Goal: Information Seeking & Learning: Learn about a topic

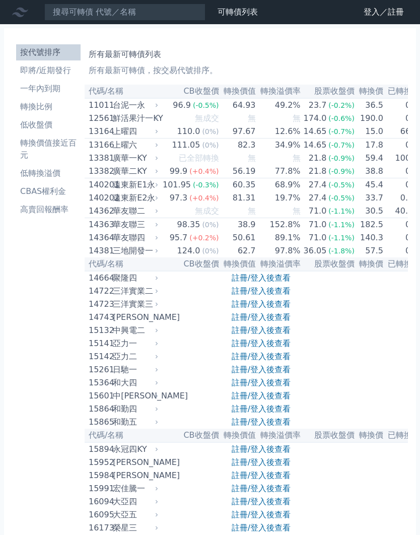
click at [280, 283] on link "註冊/登入後查看" at bounding box center [261, 278] width 59 height 10
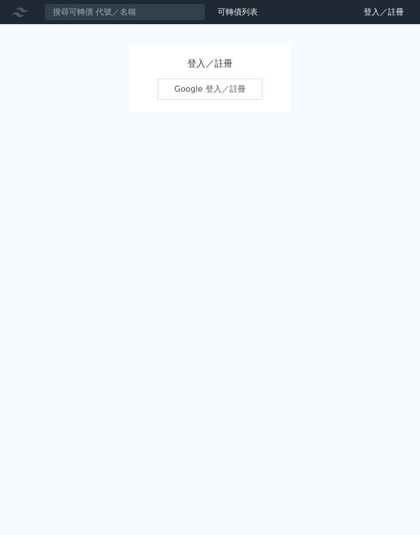
click at [225, 81] on link "Google 登入／註冊" at bounding box center [210, 89] width 105 height 21
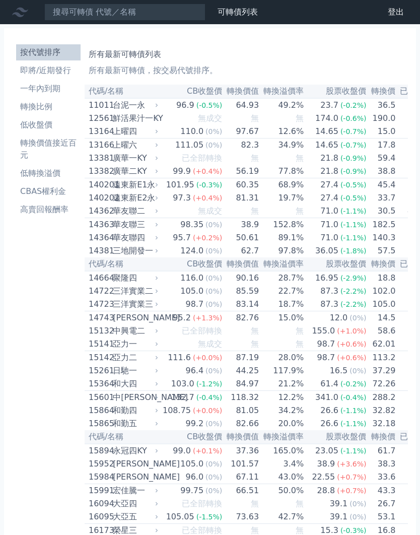
click at [60, 71] on li "即將/近期發行" at bounding box center [48, 70] width 64 height 12
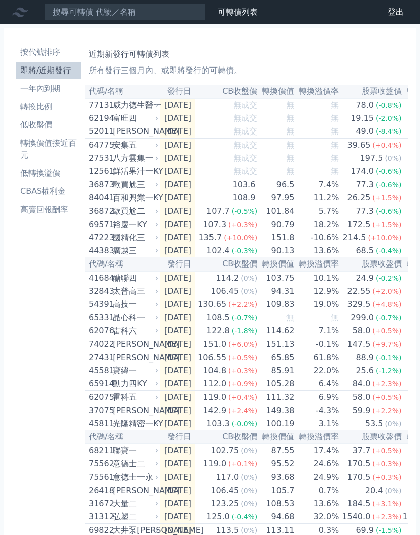
click at [146, 164] on div "八方雲集一" at bounding box center [134, 158] width 43 height 12
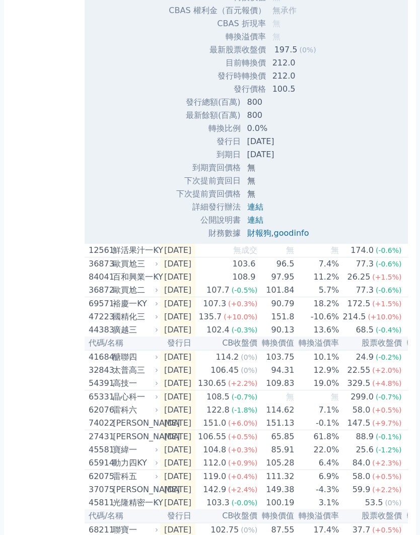
scroll to position [393, 0]
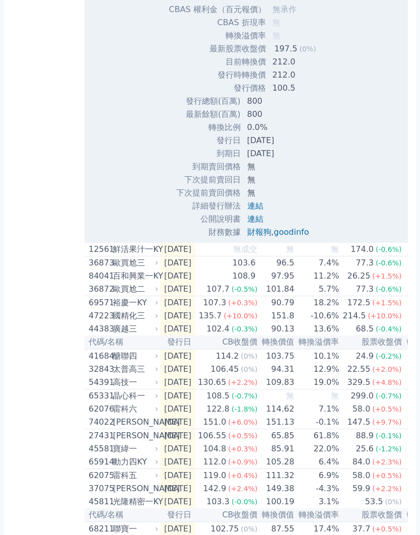
click at [294, 236] on link "goodinfo" at bounding box center [291, 232] width 35 height 10
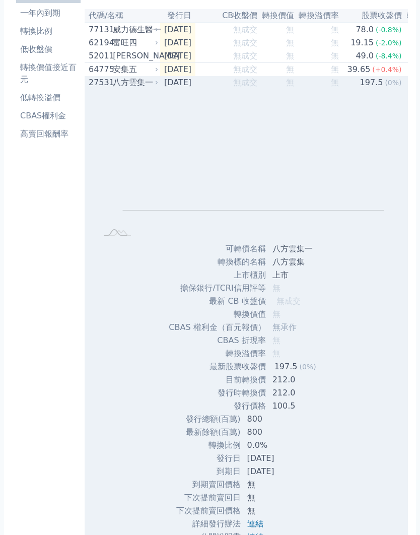
scroll to position [0, 0]
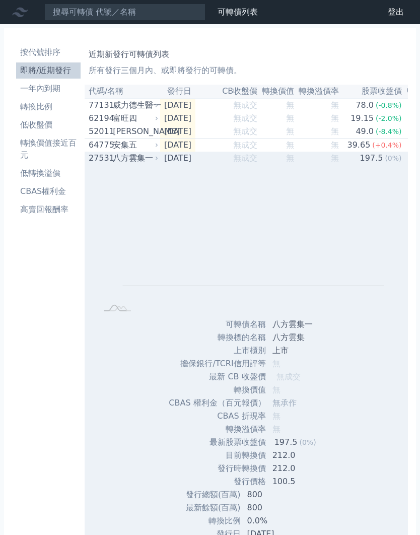
click at [144, 138] on div "[PERSON_NAME]" at bounding box center [134, 131] width 43 height 12
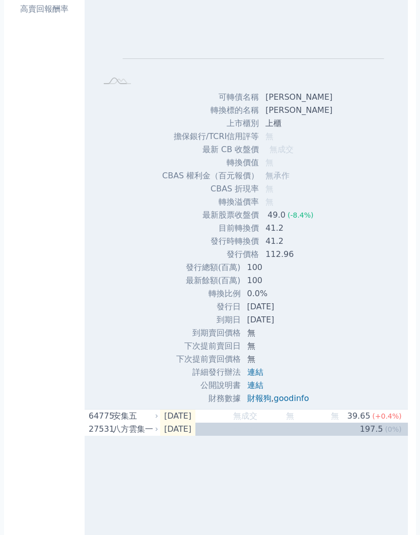
scroll to position [230, 0]
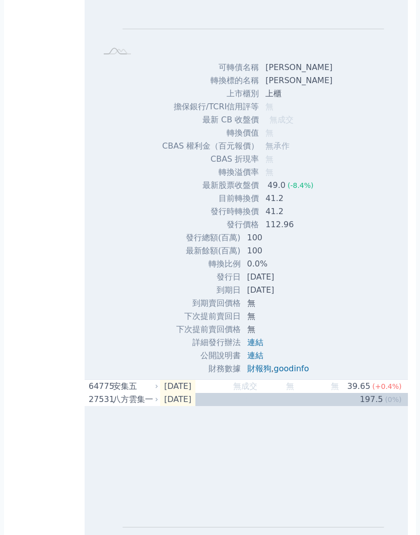
click at [299, 373] on link "goodinfo" at bounding box center [291, 369] width 35 height 10
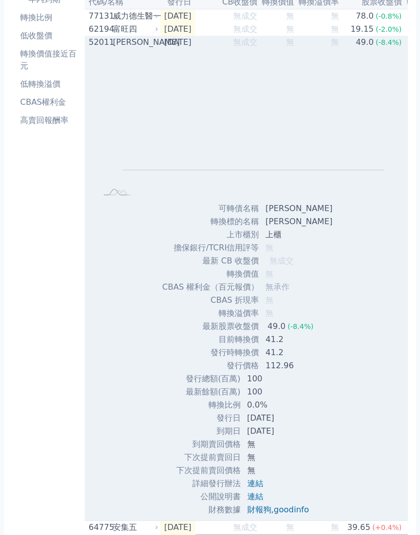
scroll to position [0, 0]
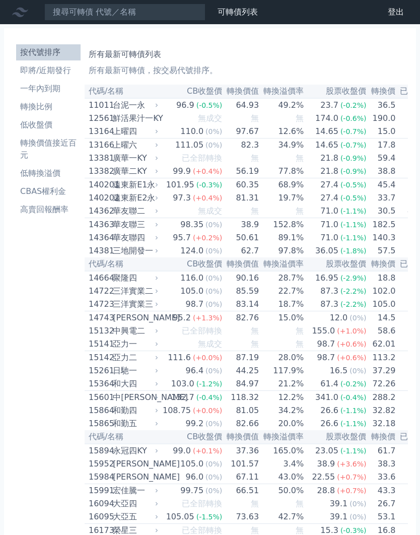
click at [44, 69] on li "即將/近期發行" at bounding box center [48, 70] width 64 height 12
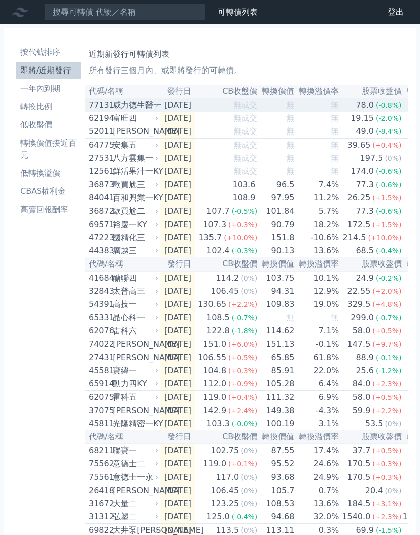
click at [100, 109] on div "77131" at bounding box center [100, 105] width 22 height 12
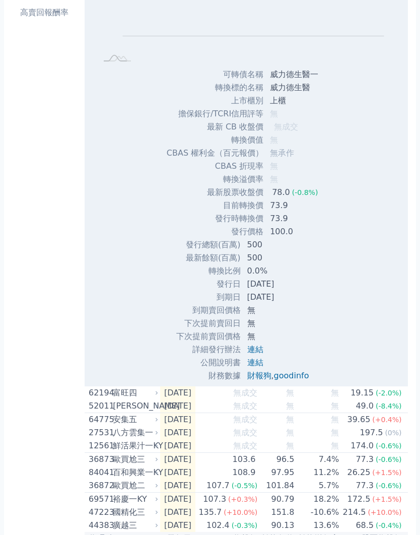
scroll to position [275, 0]
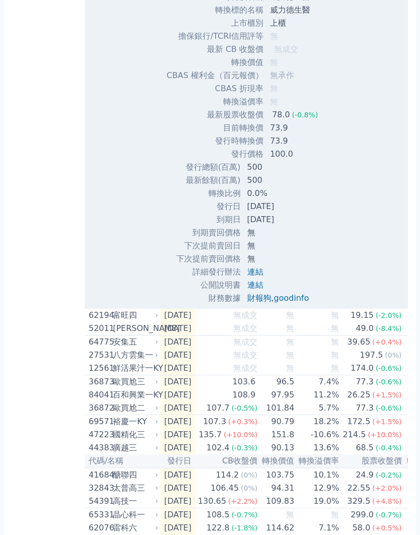
click at [300, 299] on link "goodinfo" at bounding box center [291, 298] width 35 height 10
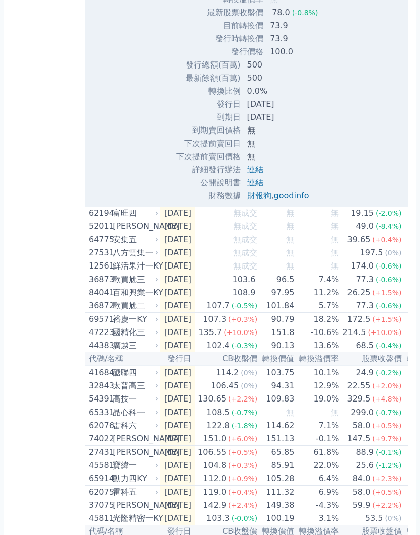
scroll to position [435, 0]
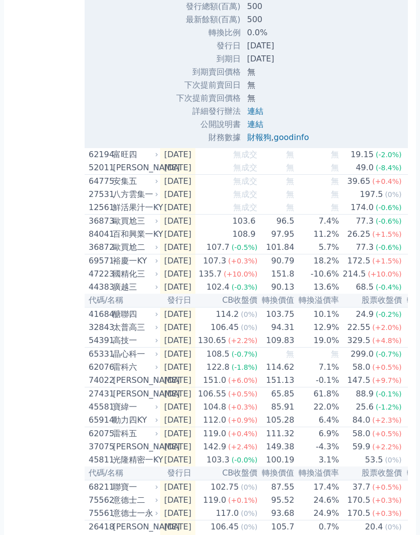
click at [99, 161] on div "62194" at bounding box center [100, 155] width 22 height 12
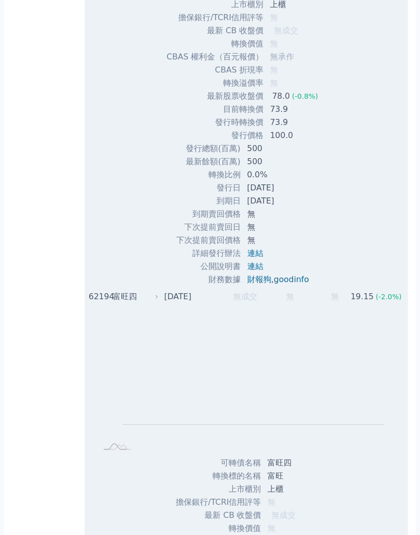
scroll to position [0, 0]
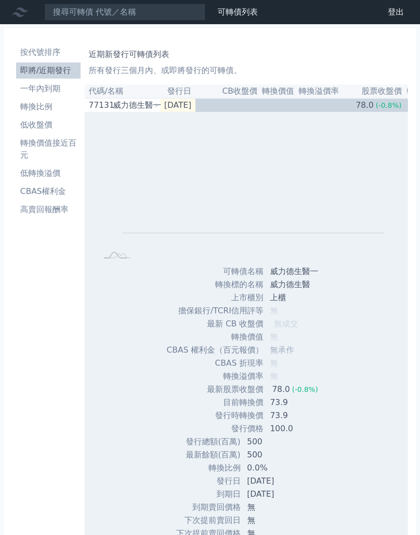
click at [97, 110] on div "77131" at bounding box center [100, 105] width 22 height 12
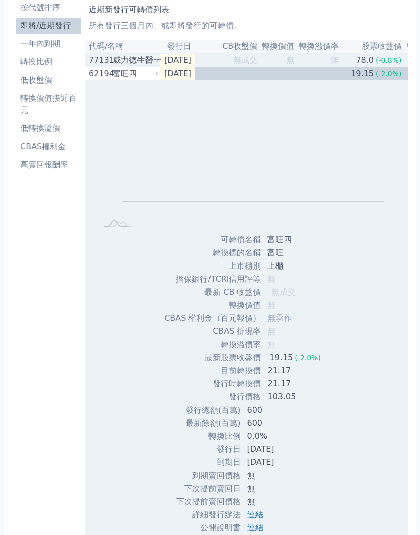
scroll to position [140, 0]
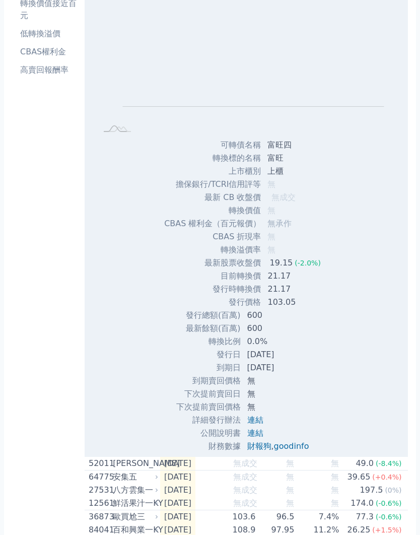
click at [293, 446] on link "goodinfo" at bounding box center [291, 446] width 35 height 10
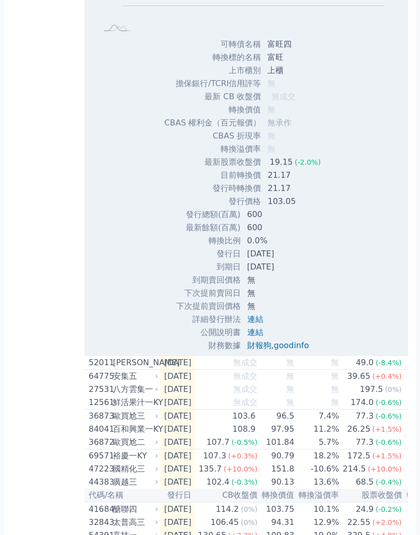
scroll to position [245, 0]
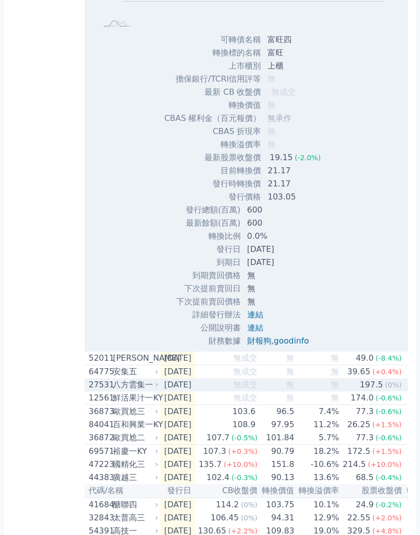
click at [151, 388] on div "八方雲集一" at bounding box center [134, 385] width 43 height 12
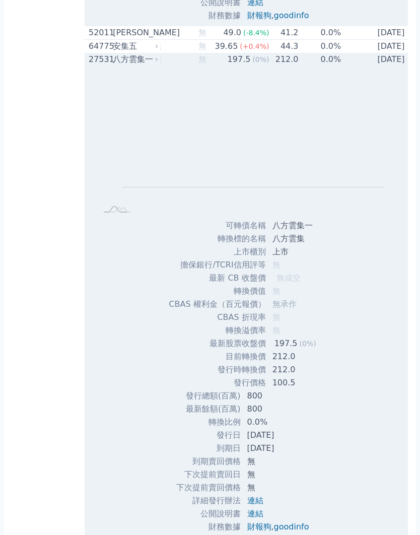
scroll to position [501, 0]
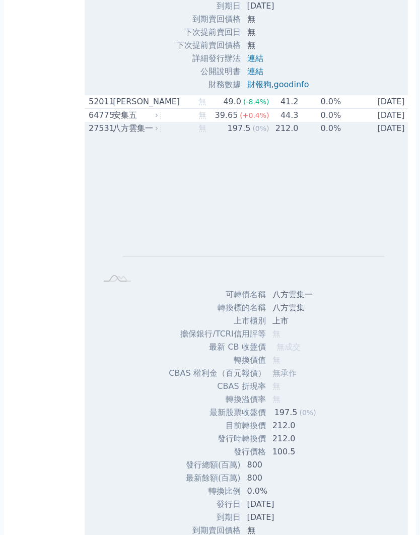
click at [129, 134] on div "八方雲集一" at bounding box center [134, 128] width 43 height 12
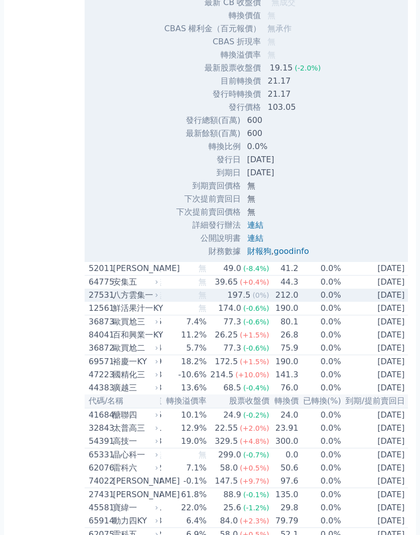
scroll to position [0, 0]
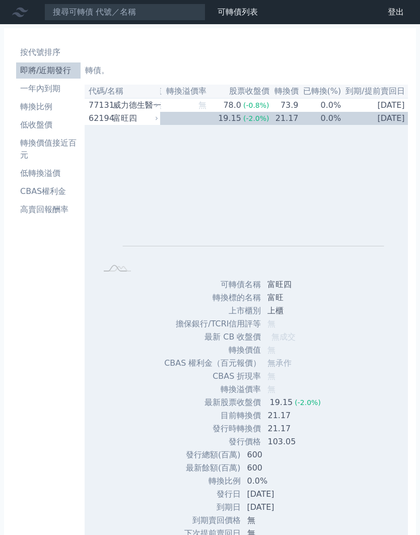
click at [123, 124] on div "富旺四" at bounding box center [134, 118] width 43 height 12
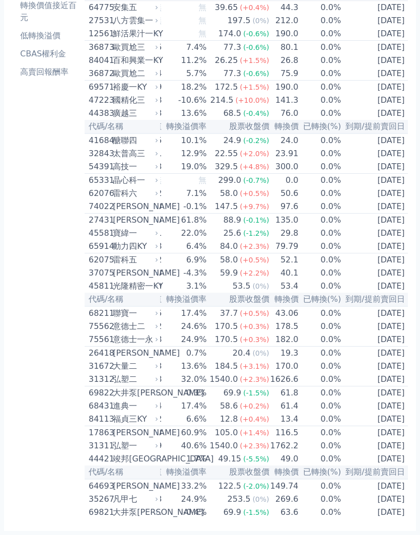
scroll to position [181, 0]
click at [7, 238] on div "按代號排序 即將/近期發行 一年內到期 轉換比例 低收盤價 轉換價值接近百元 低轉換溢價 CBAS權利金 高賣回報酬率 近期新發行可轉債列表 所有發行三個月內…" at bounding box center [210, 211] width 412 height 640
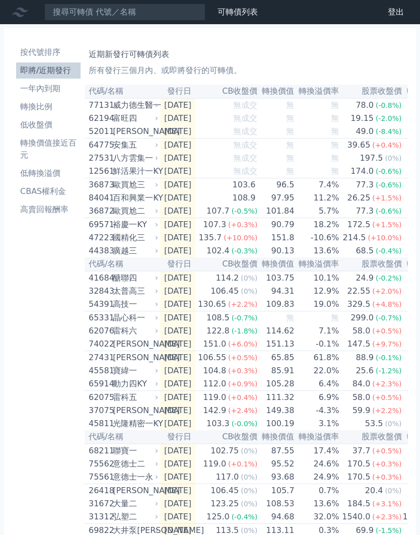
scroll to position [0, 0]
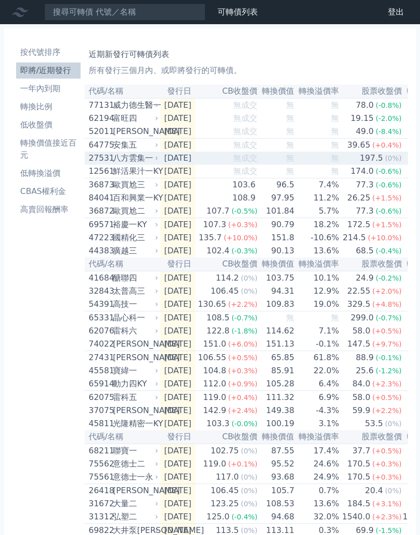
click at [126, 162] on div "八方雲集一" at bounding box center [134, 158] width 43 height 12
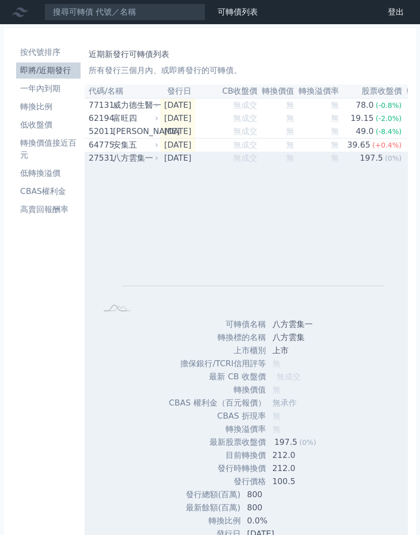
click at [107, 160] on div "27531" at bounding box center [100, 158] width 22 height 12
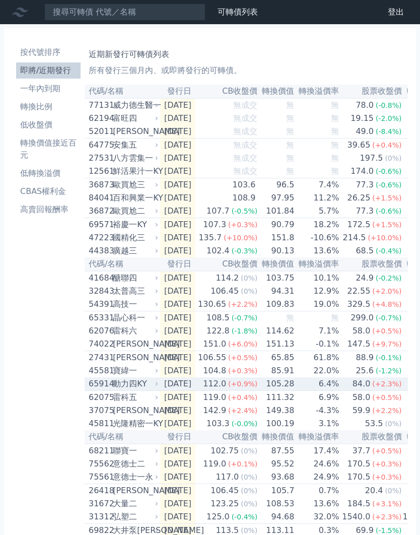
click at [381, 388] on span "(+2.3%)" at bounding box center [386, 384] width 29 height 8
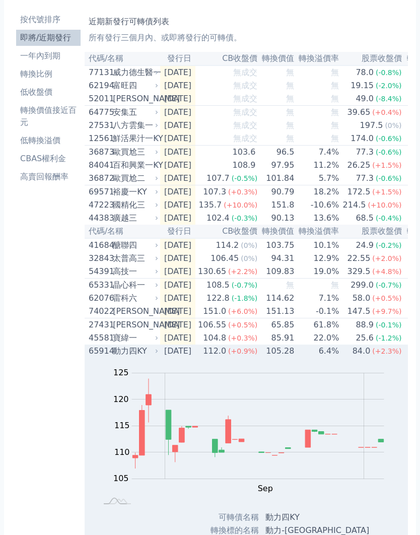
scroll to position [33, 0]
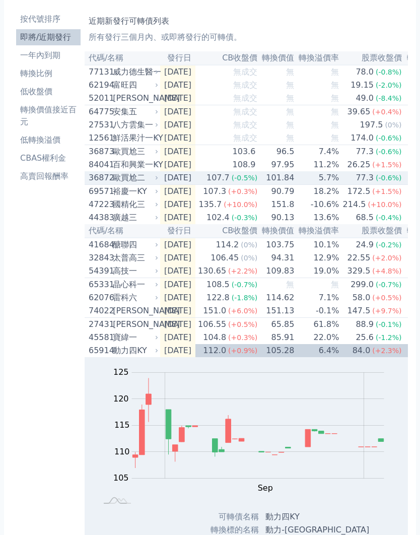
click at [138, 184] on div "歐買尬二" at bounding box center [134, 178] width 43 height 12
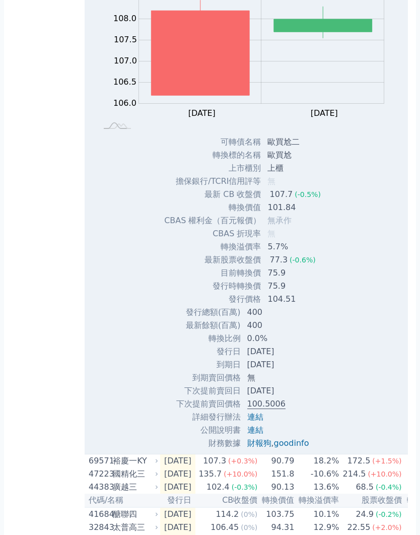
scroll to position [262, 0]
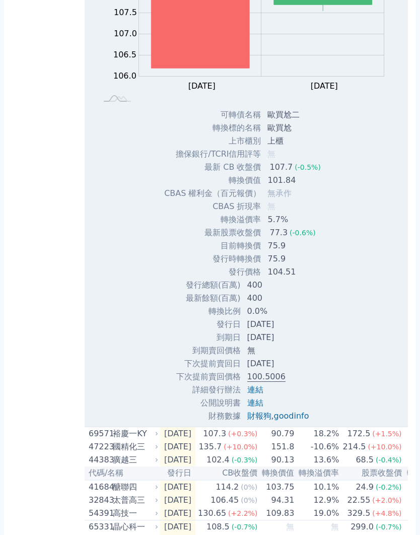
click at [288, 421] on link "goodinfo" at bounding box center [291, 416] width 35 height 10
